Goal: Task Accomplishment & Management: Use online tool/utility

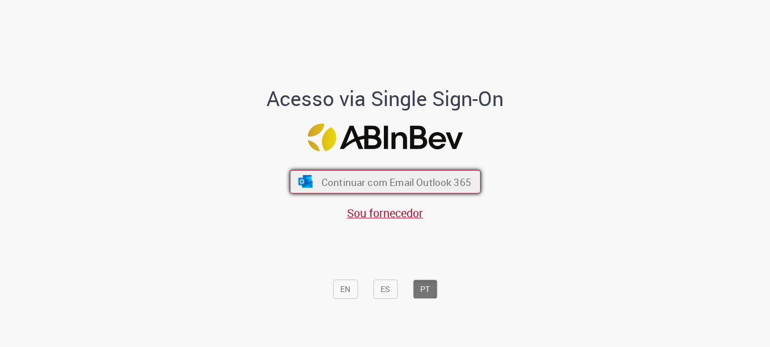
click at [321, 182] on span "Continuar com Email Outlook 365" at bounding box center [396, 181] width 150 height 13
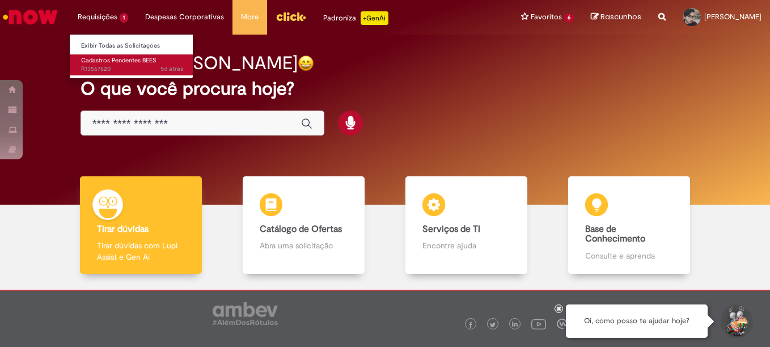
drag, startPoint x: 113, startPoint y: 62, endPoint x: 115, endPoint y: 56, distance: 6.5
click at [113, 62] on span "Cadastros Pendentes BEES" at bounding box center [118, 60] width 75 height 9
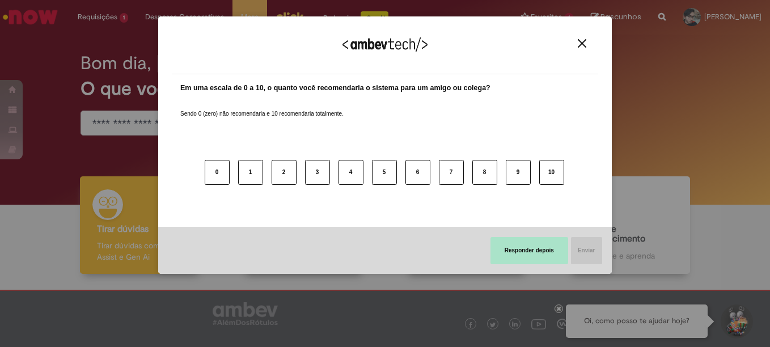
click at [522, 251] on button "Responder depois" at bounding box center [530, 250] width 78 height 27
